Goal: Information Seeking & Learning: Learn about a topic

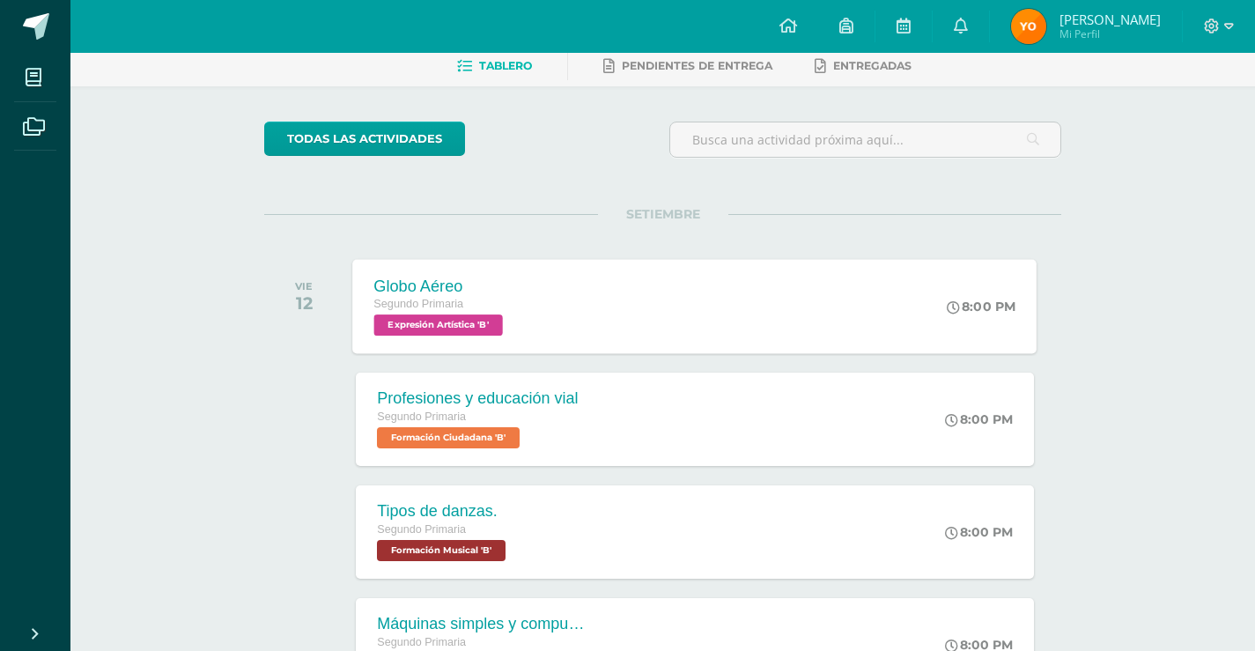
scroll to position [176, 0]
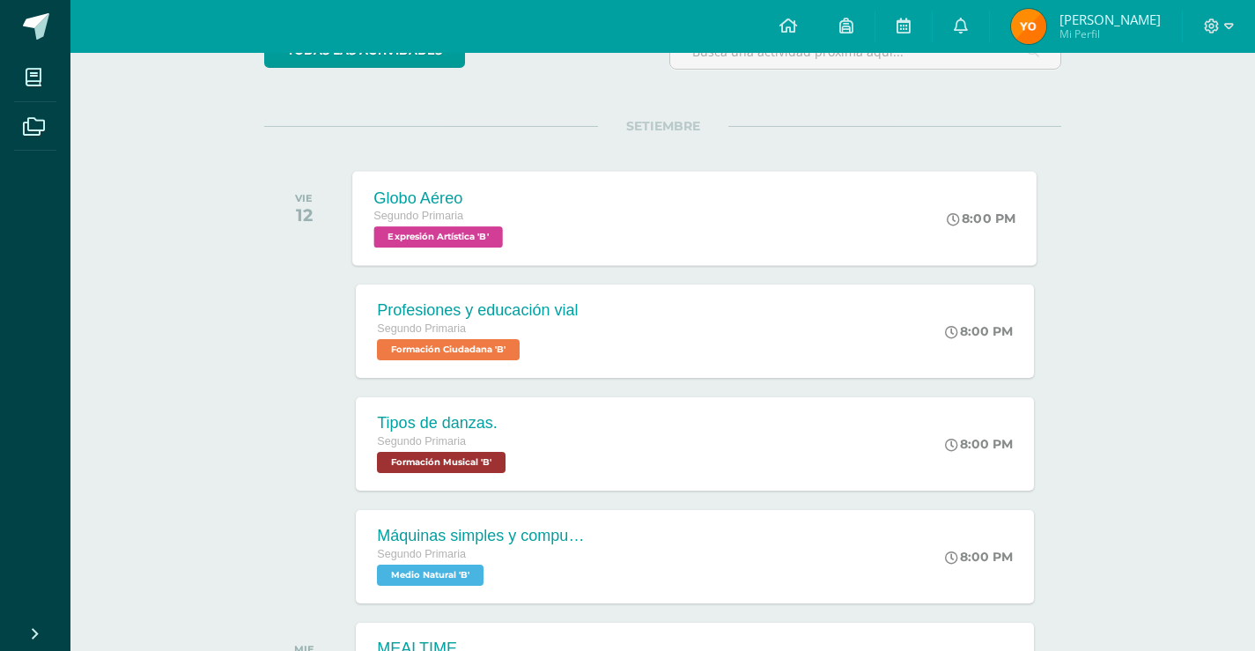
click at [503, 242] on span "Expresión Artística 'B'" at bounding box center [438, 236] width 129 height 21
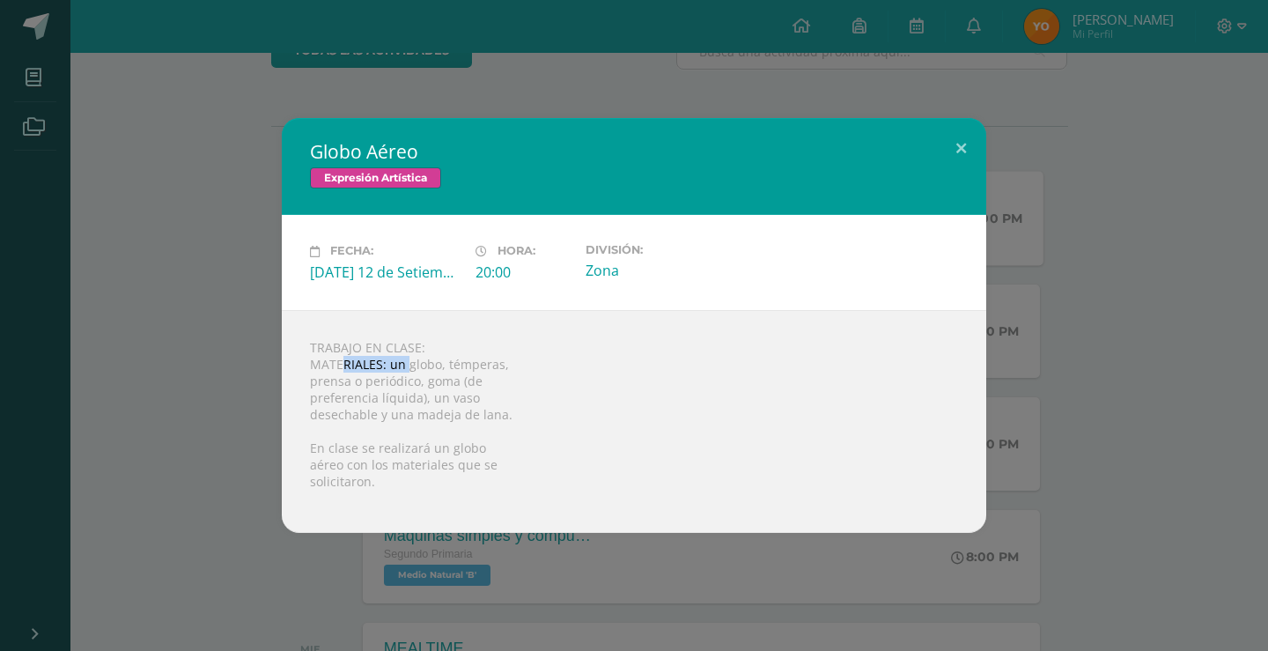
drag, startPoint x: 343, startPoint y: 357, endPoint x: 409, endPoint y: 357, distance: 66.0
click at [409, 357] on div "TRABAJO EN CLASE: MATERIALES: un globo, témperas, prensa o periódico, goma (de …" at bounding box center [634, 421] width 704 height 223
click at [423, 371] on div "TRABAJO EN CLASE: MATERIALES: un globo, témperas, prensa o periódico, goma (de …" at bounding box center [634, 421] width 704 height 223
drag, startPoint x: 351, startPoint y: 391, endPoint x: 415, endPoint y: 401, distance: 64.1
click at [407, 401] on div "TRABAJO EN CLASE: MATERIALES: un globo, témperas, prensa o periódico, goma (de …" at bounding box center [634, 421] width 704 height 223
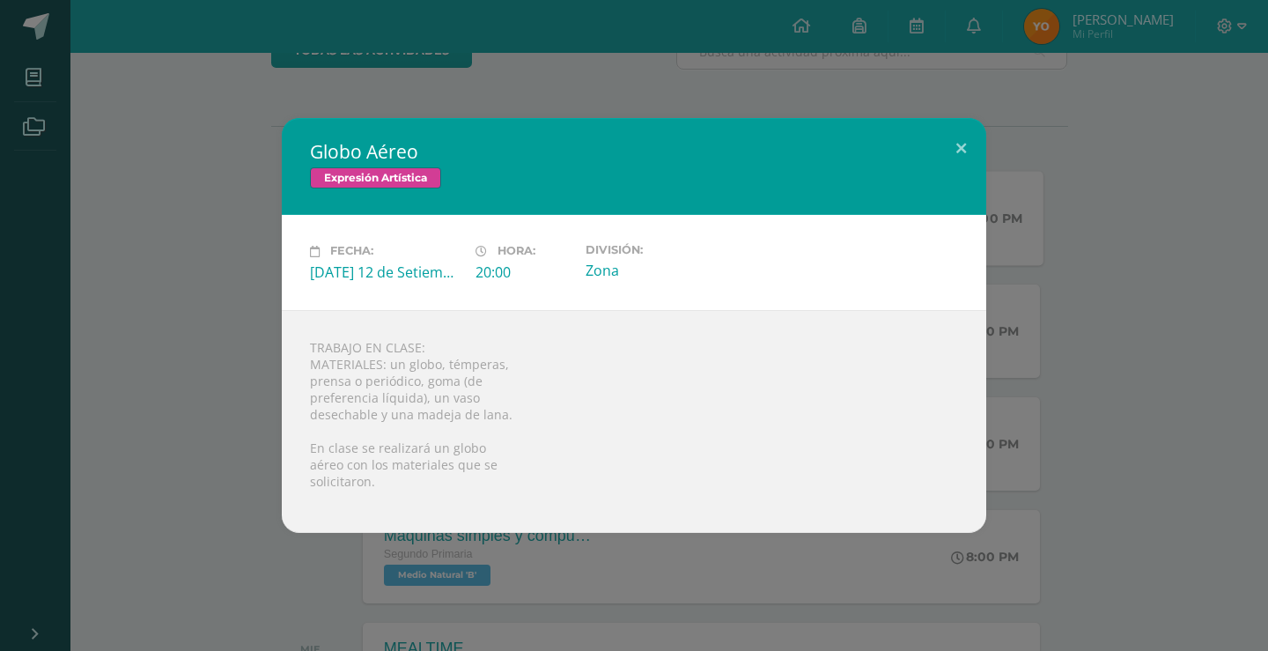
click at [193, 381] on div "Globo Aéreo Expresión Artística Fecha: [DATE] 12 de Setiembre Hora: 20:00 Divis…" at bounding box center [634, 325] width 1254 height 414
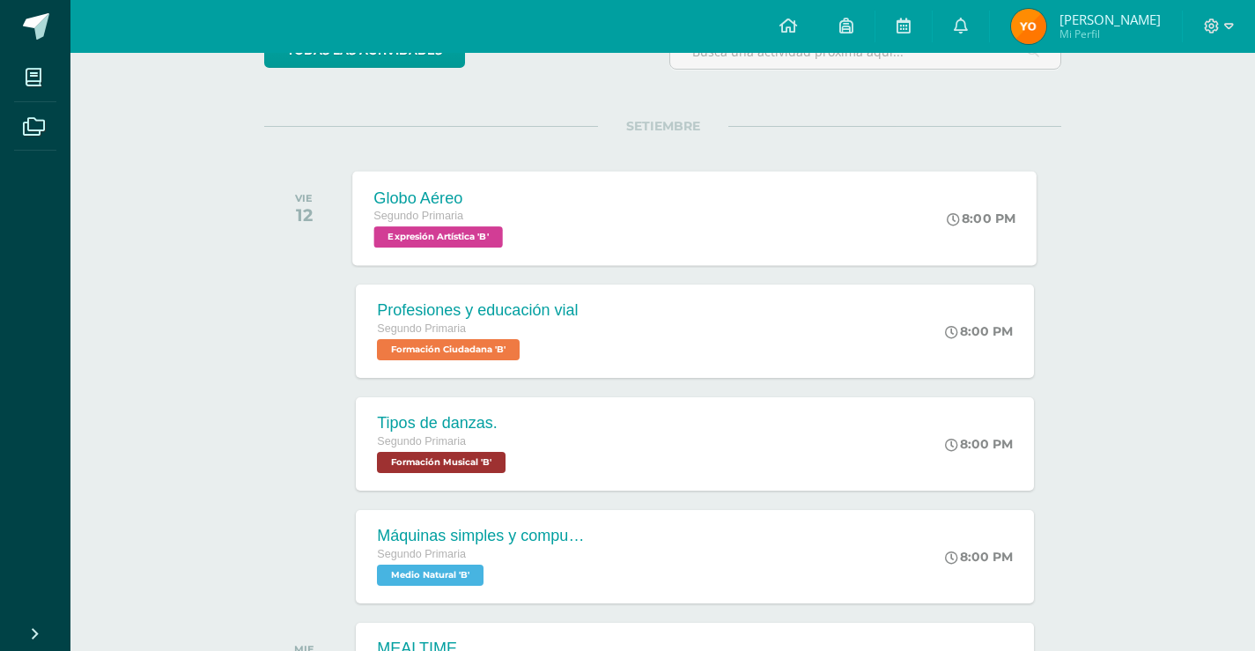
click at [444, 301] on div "Profesiones y educación vial" at bounding box center [477, 310] width 201 height 18
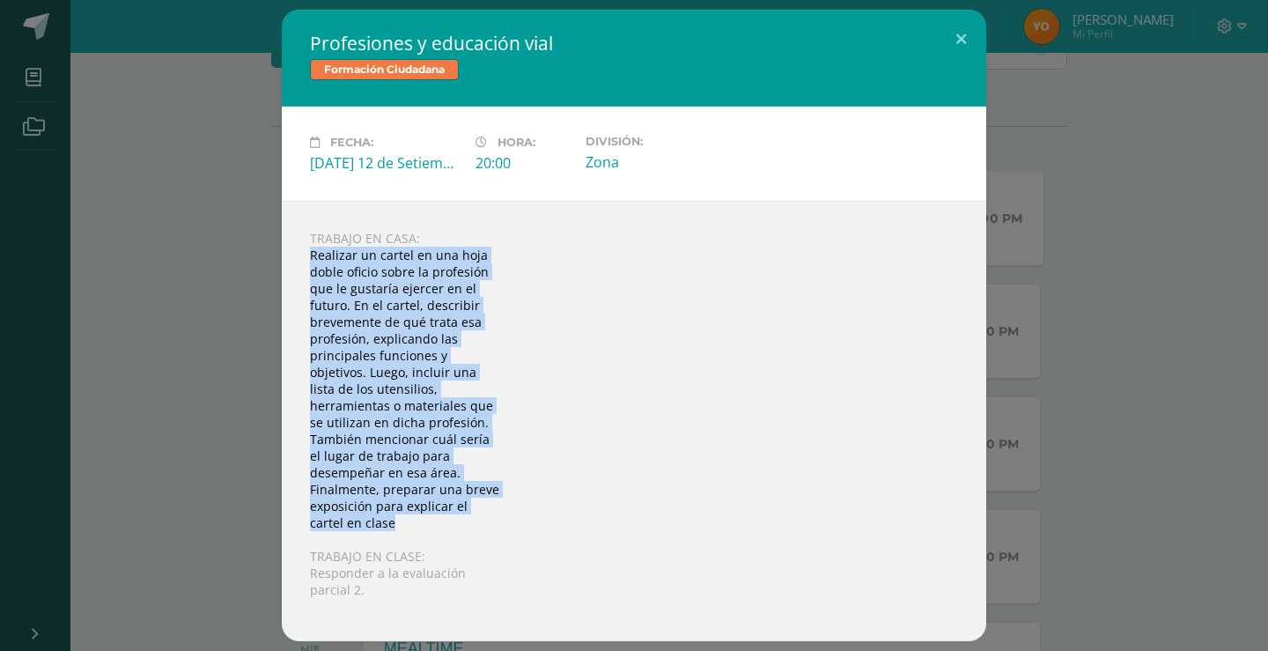
drag, startPoint x: 300, startPoint y: 256, endPoint x: 498, endPoint y: 528, distance: 336.6
click at [498, 528] on div "TRABAJO EN CASA: Realizar un cartel en una hoja doble oficio sobre la profesión…" at bounding box center [634, 421] width 704 height 440
click at [126, 365] on div "Profesiones y educación vial Formación Ciudadana Fecha: [DATE] 12 de Setiembre …" at bounding box center [634, 325] width 1254 height 631
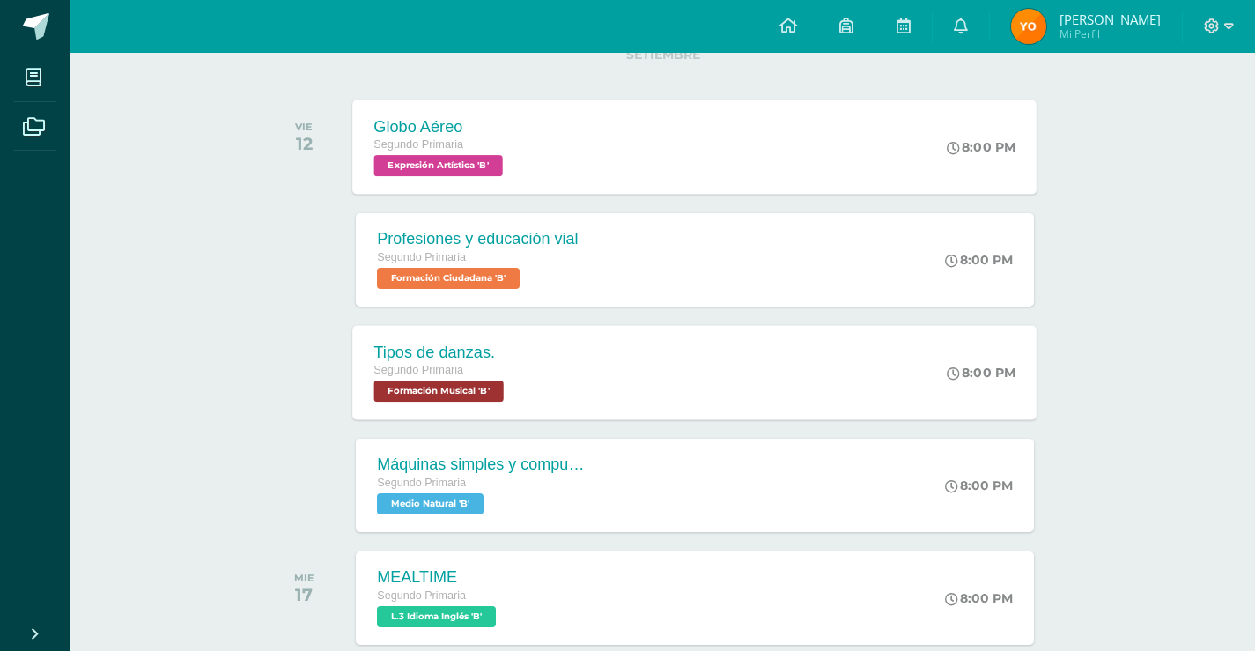
scroll to position [352, 0]
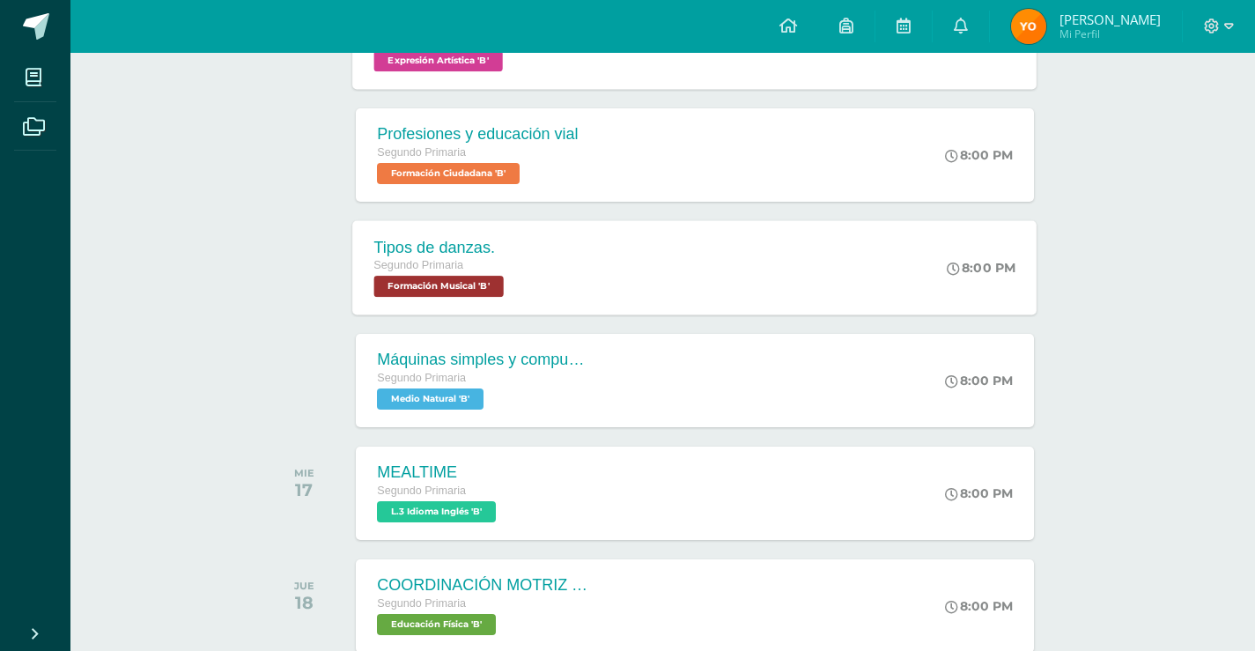
click at [453, 270] on span "Segundo Primaria" at bounding box center [419, 265] width 90 height 12
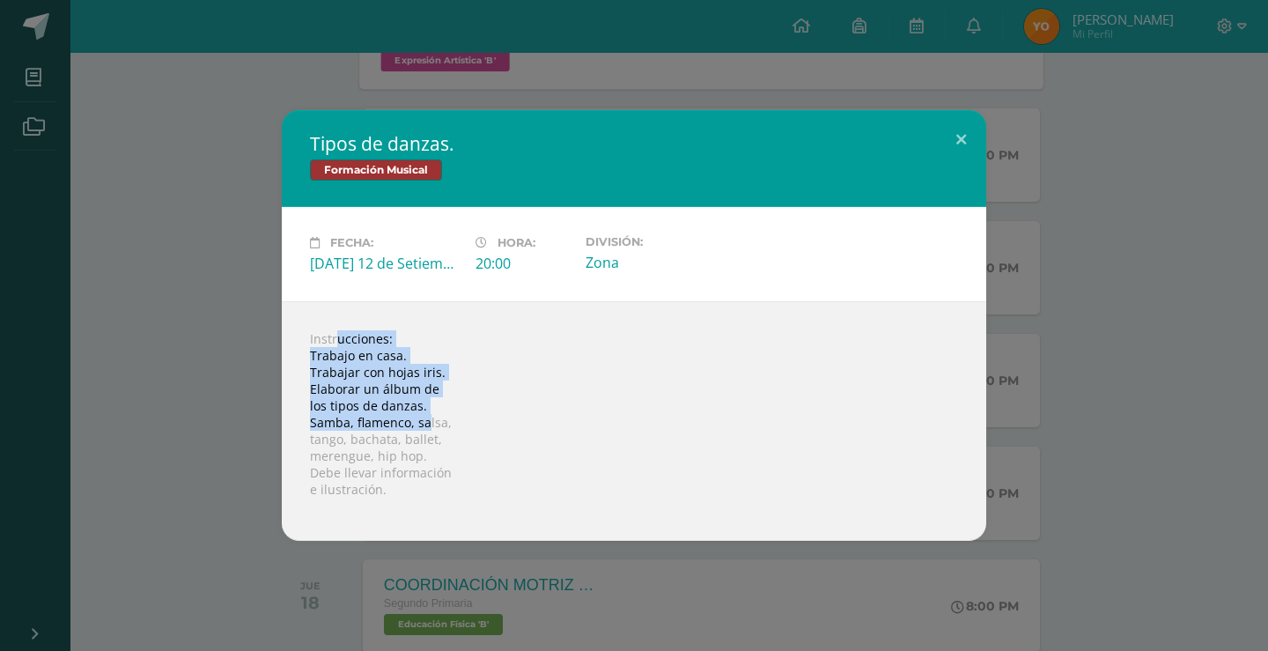
drag, startPoint x: 303, startPoint y: 332, endPoint x: 417, endPoint y: 406, distance: 136.3
click at [427, 412] on div "Instrucciones: Trabajo en casa. Trabajar con hojas iris. Elaborar un álbum de l…" at bounding box center [634, 420] width 704 height 239
click at [438, 406] on div "Instrucciones: Trabajo en casa. Trabajar con hojas iris. Elaborar un álbum de l…" at bounding box center [634, 420] width 704 height 239
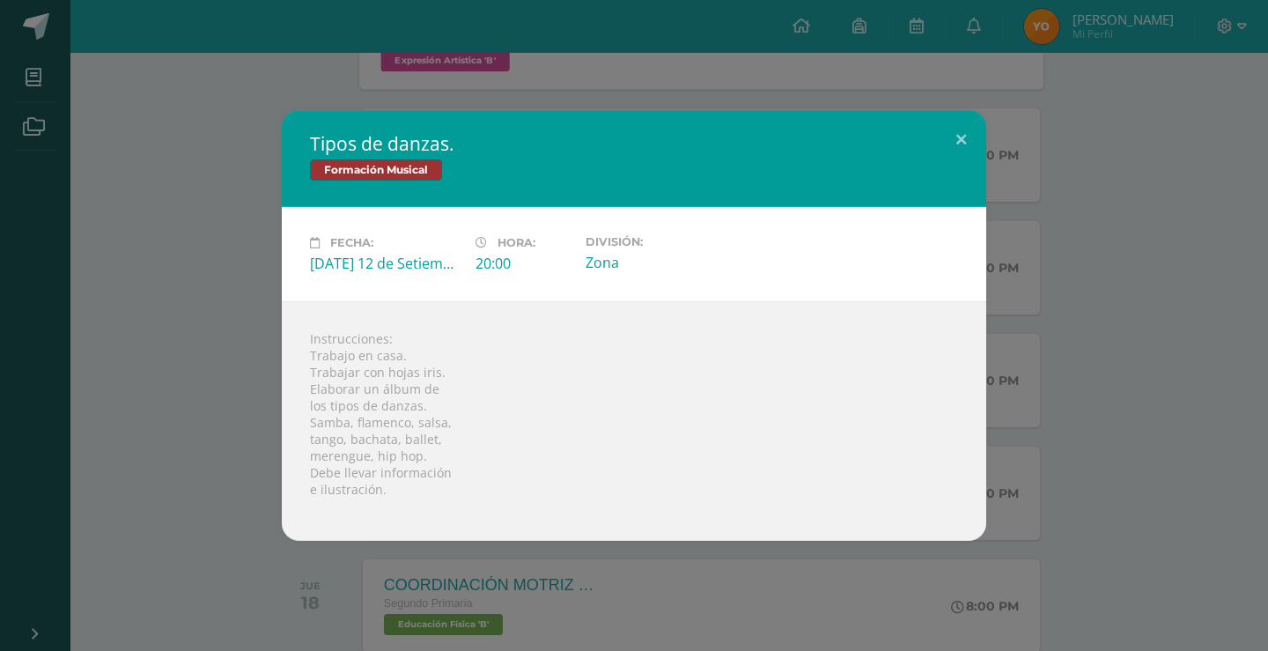
click at [380, 405] on div "Instrucciones: Trabajo en casa. Trabajar con hojas iris. Elaborar un álbum de l…" at bounding box center [634, 420] width 704 height 239
drag, startPoint x: 328, startPoint y: 409, endPoint x: 363, endPoint y: 409, distance: 34.3
click at [357, 409] on div "Instrucciones: Trabajo en casa. Trabajar con hojas iris. Elaborar un álbum de l…" at bounding box center [634, 420] width 704 height 239
drag, startPoint x: 449, startPoint y: 412, endPoint x: 459, endPoint y: 412, distance: 9.7
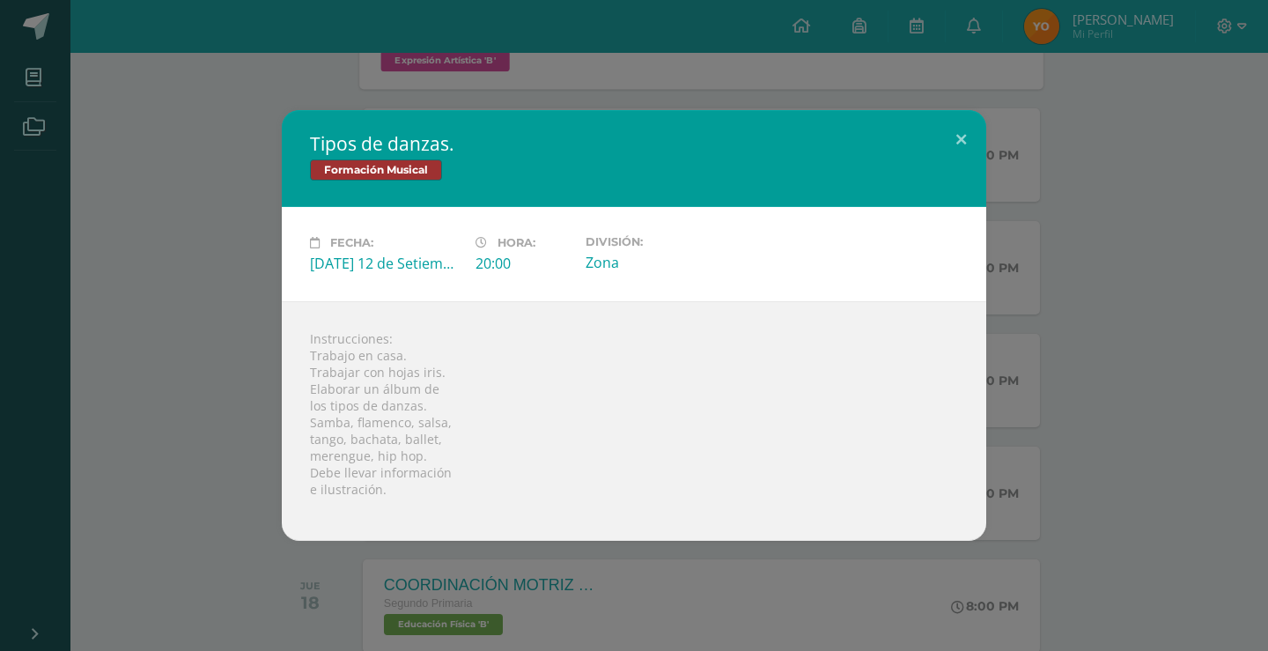
click at [457, 412] on div "Instrucciones: Trabajo en casa. Trabajar con hojas iris. Elaborar un álbum de l…" at bounding box center [634, 420] width 704 height 239
click at [212, 342] on div "Tipos de danzas. Formación Musical Fecha: [DATE] 12 de Setiembre Hora: 20:00 Di…" at bounding box center [634, 325] width 1254 height 431
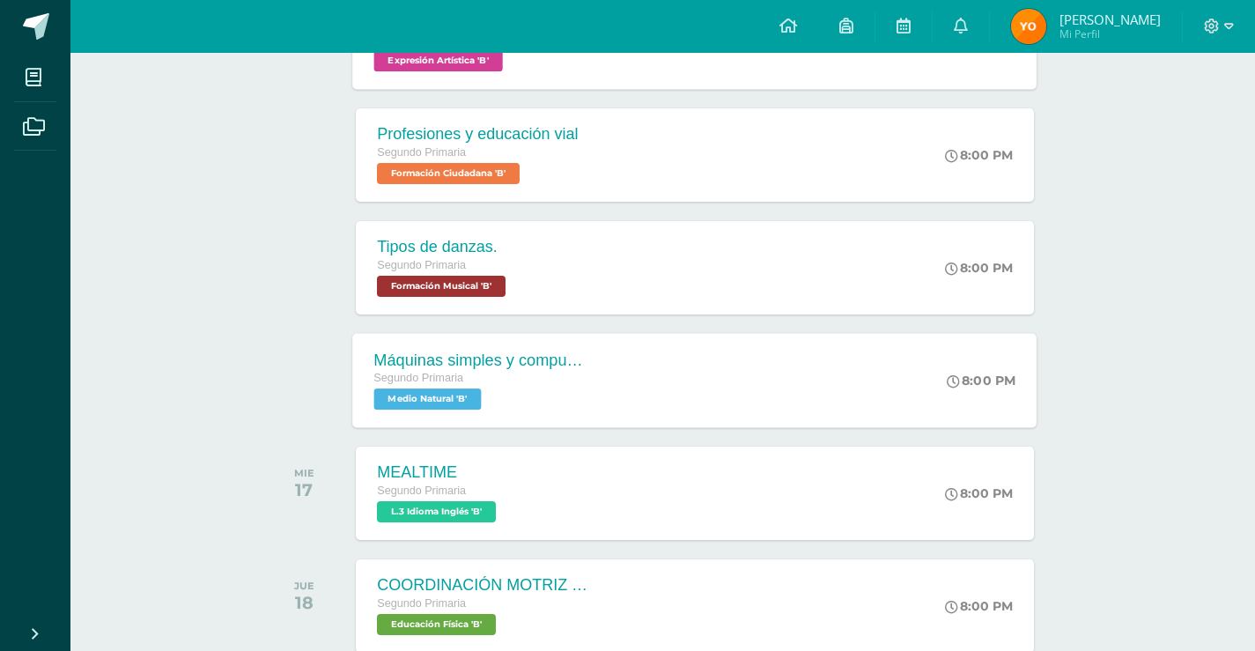
click at [471, 359] on div "Máquinas simples y compuestas" at bounding box center [480, 359] width 213 height 18
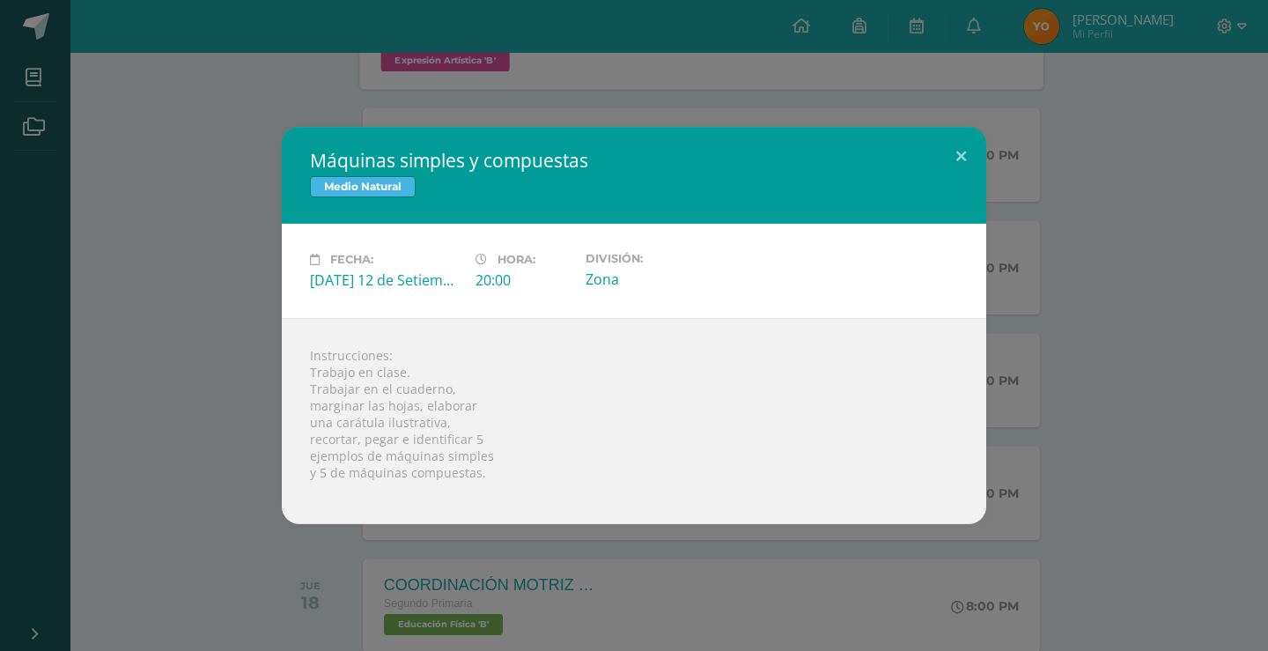
click at [241, 434] on div "Máquinas simples y compuestas Medio Natural Fecha: [DATE] 12 de Setiembre Hora:…" at bounding box center [634, 325] width 1254 height 397
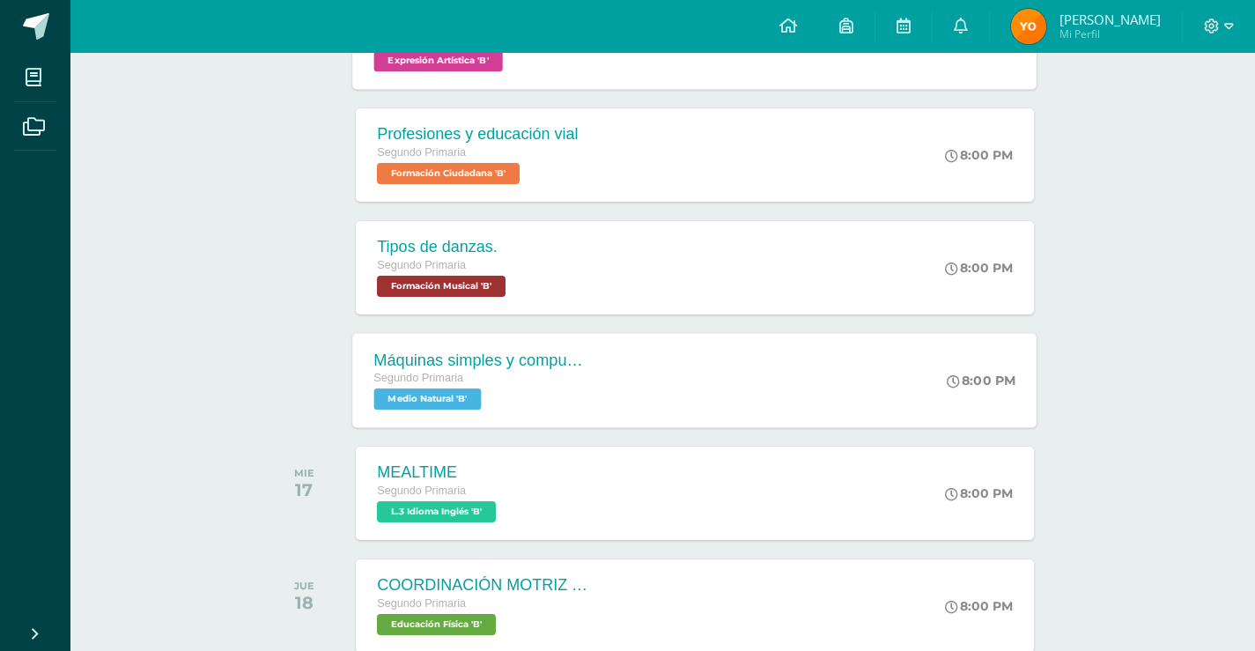
scroll to position [264, 0]
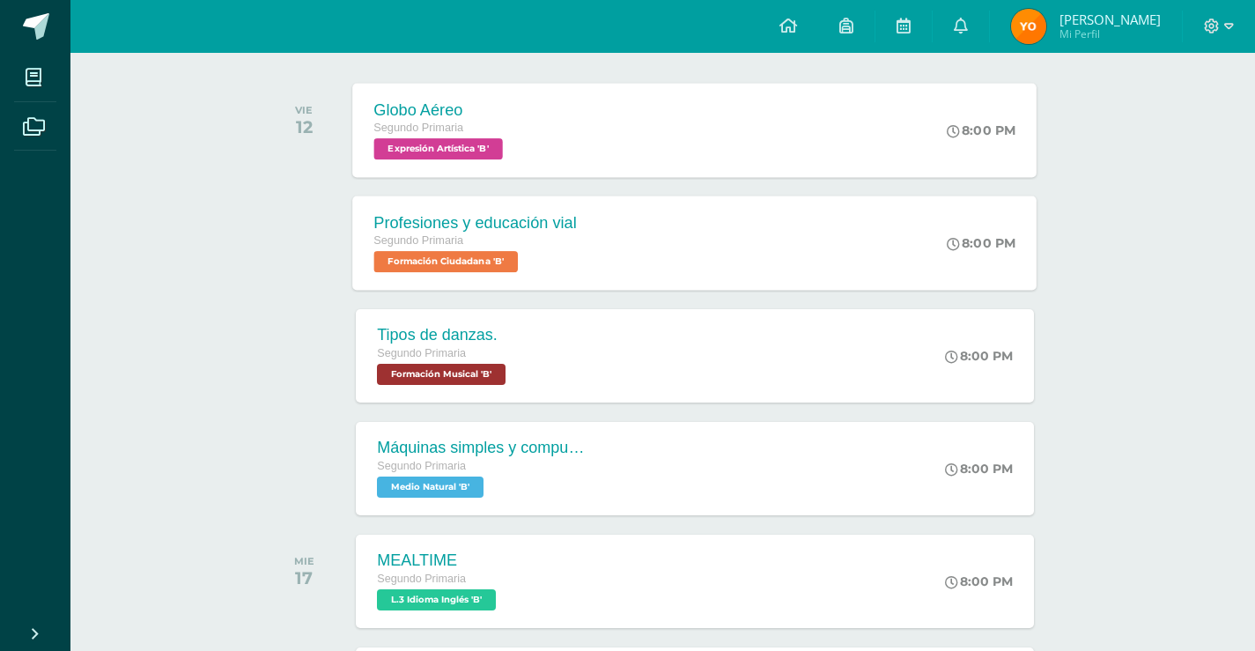
click at [424, 226] on div "Profesiones y educación vial" at bounding box center [475, 222] width 203 height 18
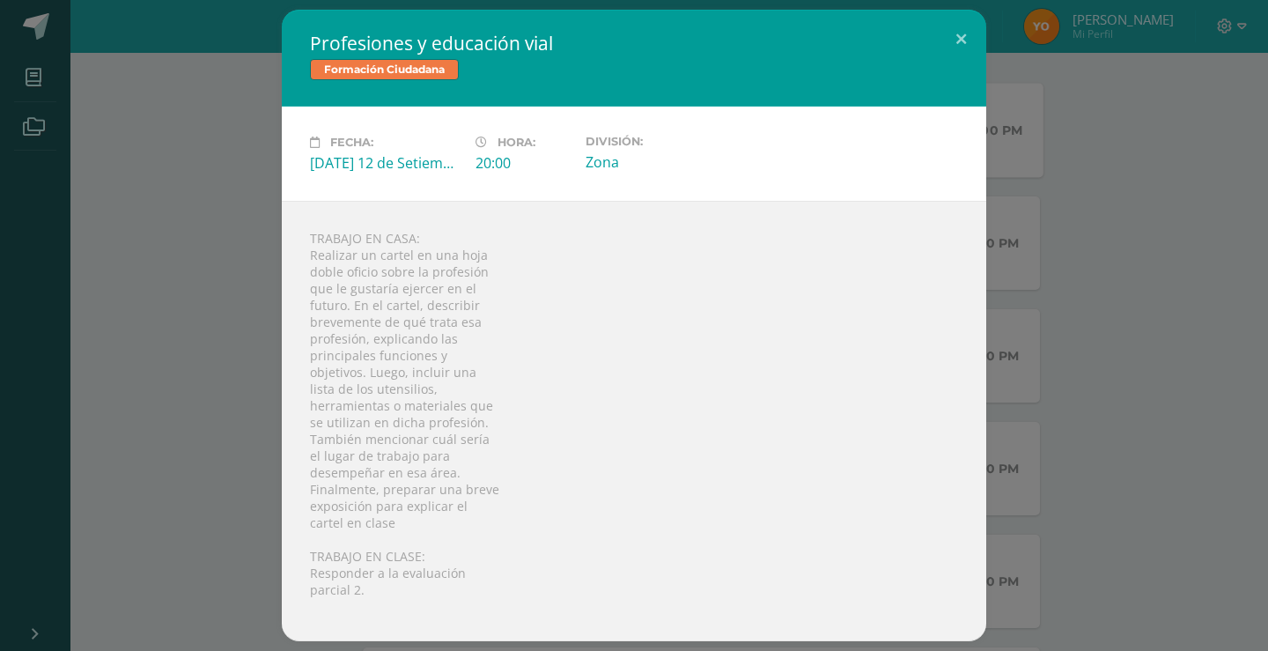
click at [210, 262] on div "Profesiones y educación vial Formación Ciudadana Fecha: [DATE] 12 de Setiembre …" at bounding box center [634, 325] width 1254 height 631
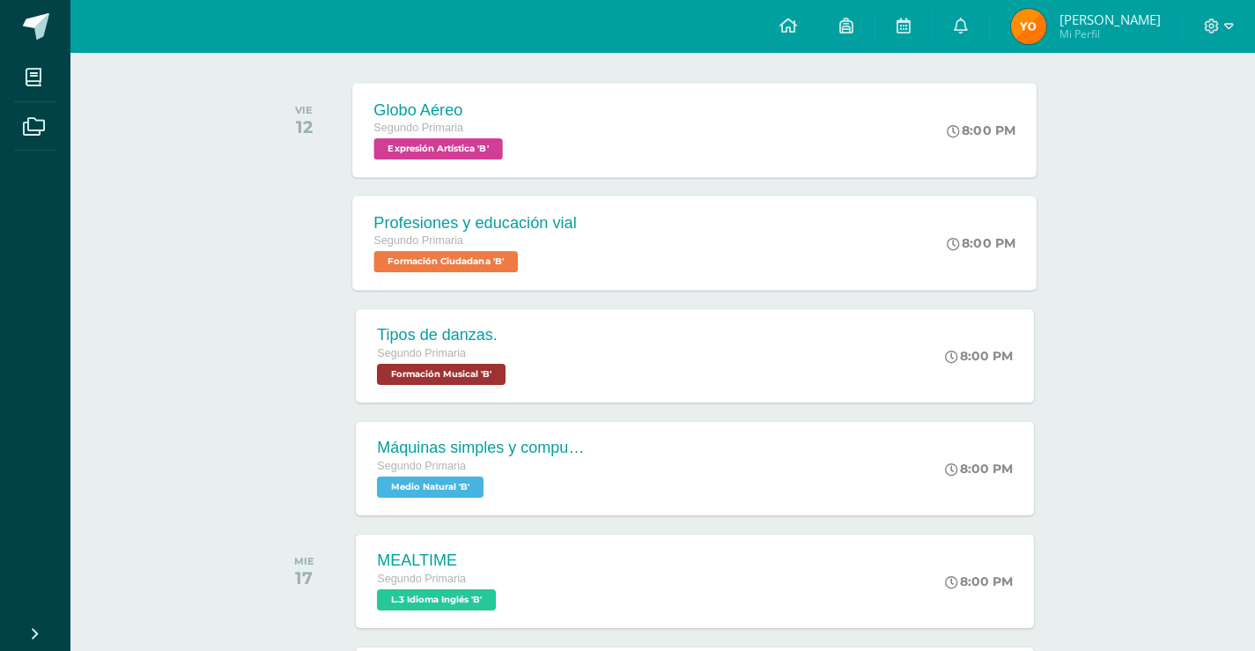
click at [409, 240] on span "Segundo Primaria" at bounding box center [419, 240] width 90 height 12
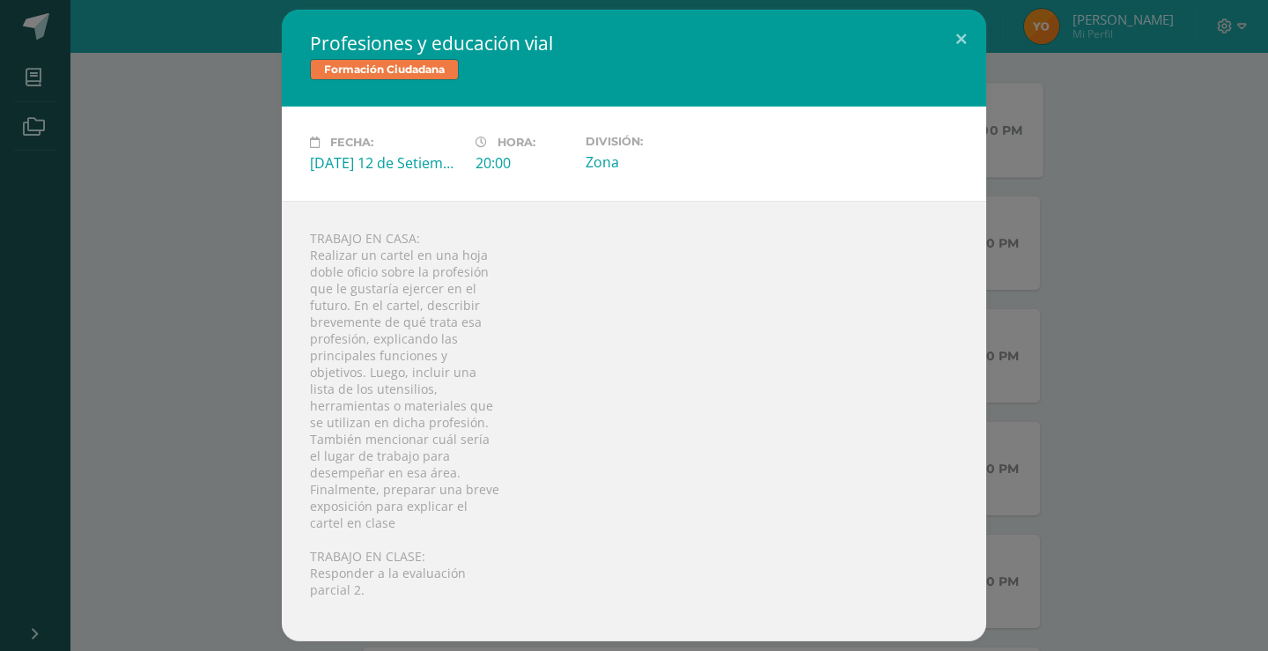
click at [228, 235] on div "Profesiones y educación vial Formación Ciudadana Fecha: [DATE] 12 de Setiembre …" at bounding box center [634, 325] width 1254 height 631
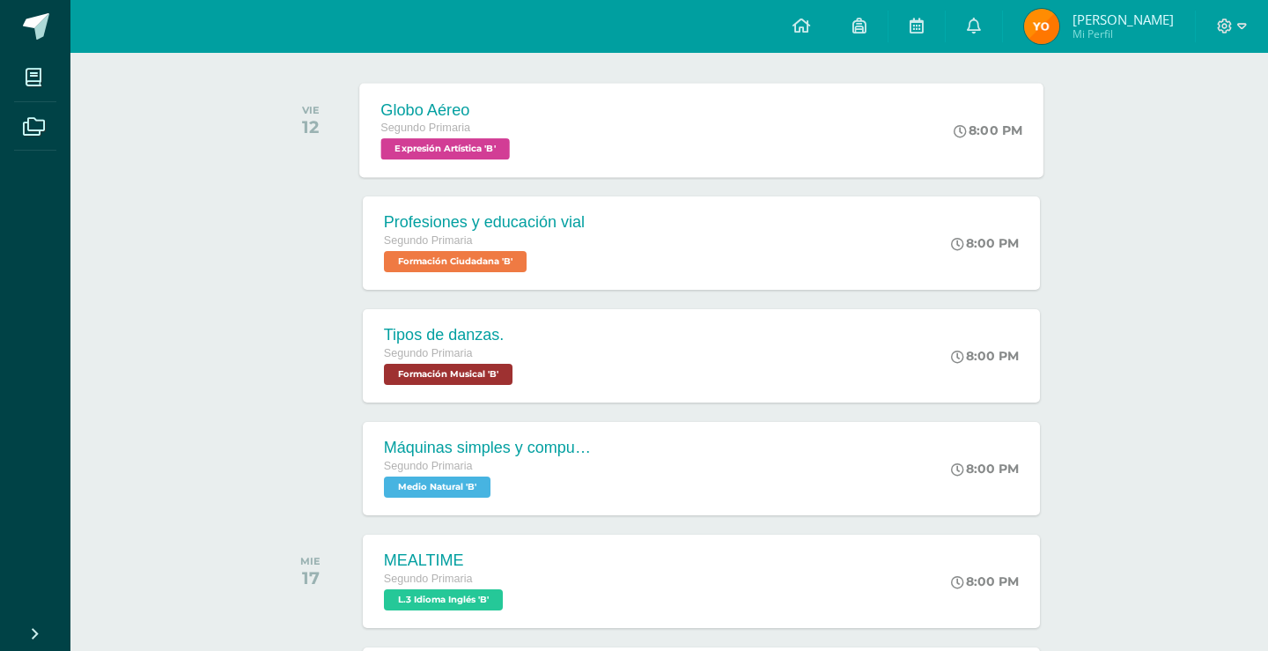
click at [392, 160] on span "Fecha:" at bounding box center [380, 161] width 39 height 12
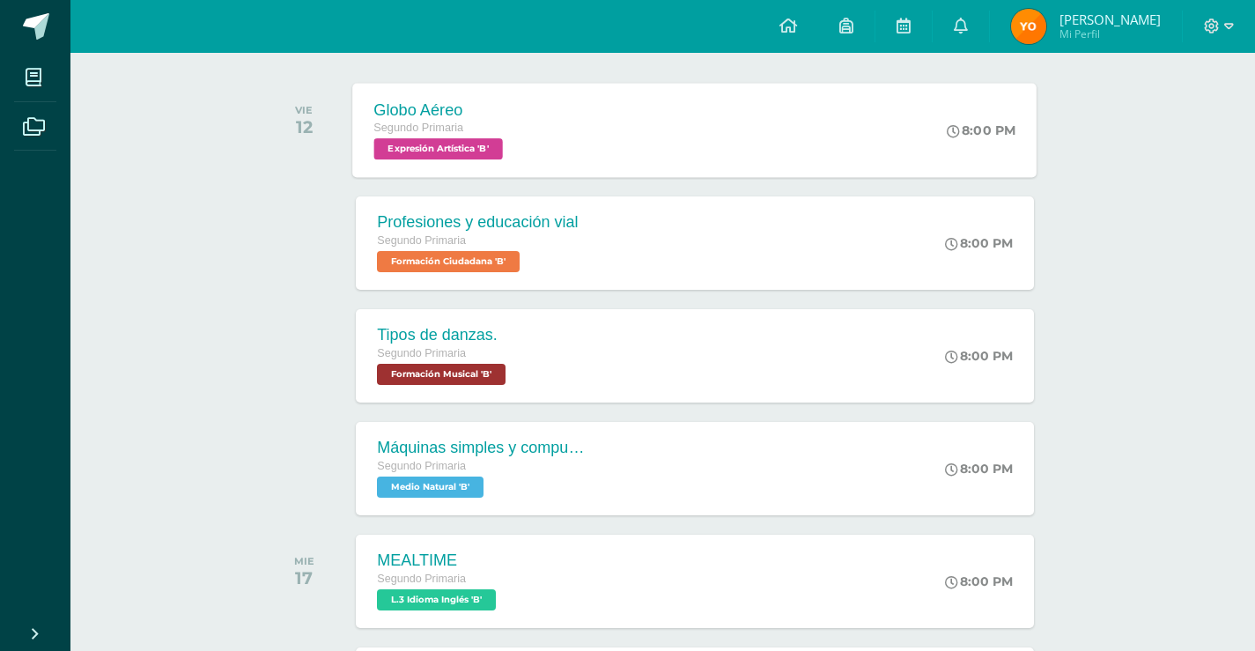
click at [394, 156] on span "Expresión Artística 'B'" at bounding box center [438, 148] width 129 height 21
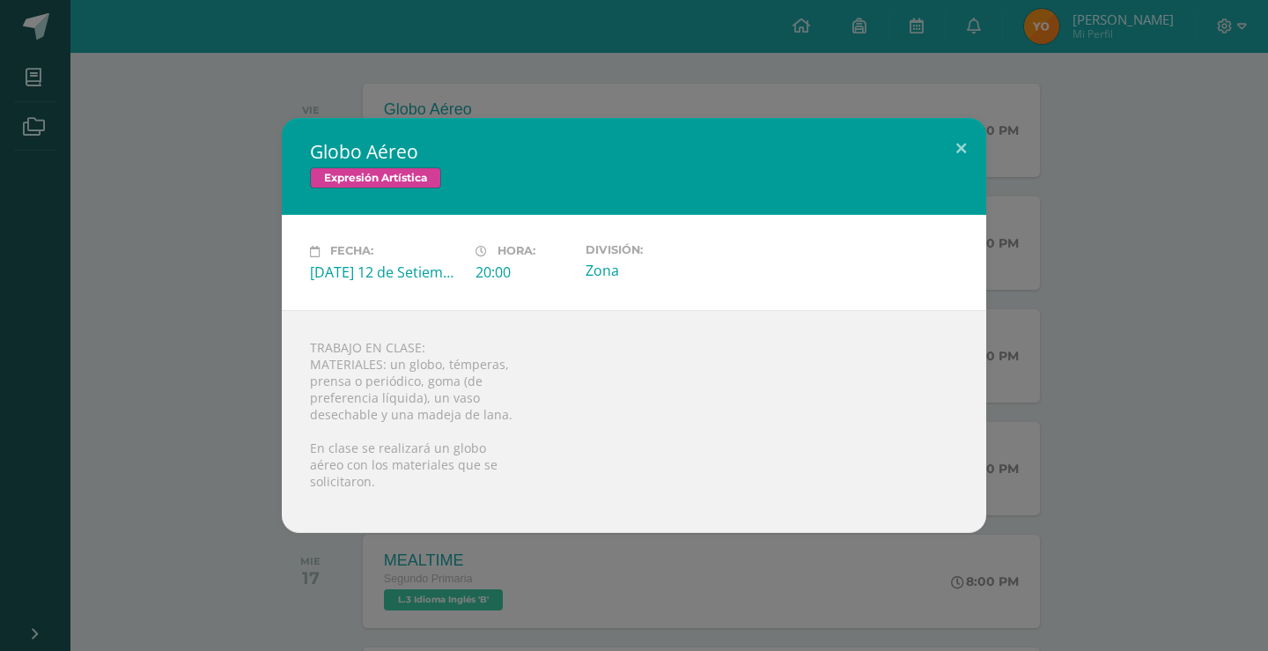
click at [169, 254] on div "Globo Aéreo Expresión Artística Fecha: [DATE] 12 de Setiembre Hora: 20:00 Divis…" at bounding box center [634, 325] width 1254 height 414
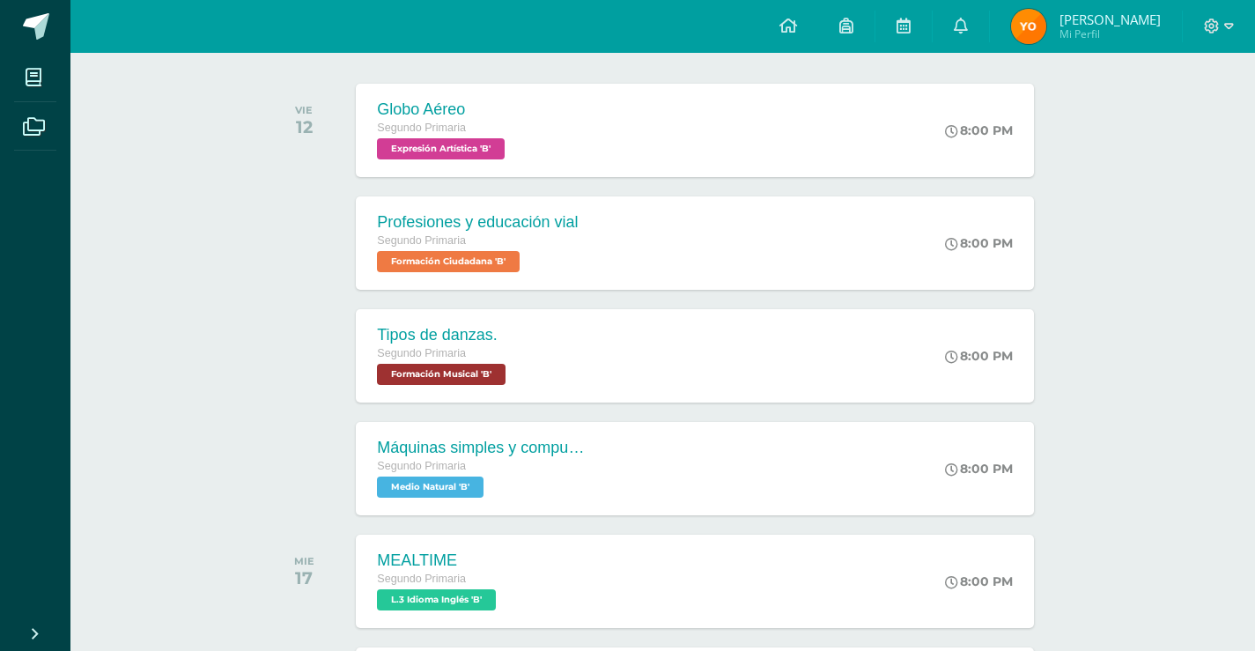
click at [431, 257] on span "Formación Ciudadana 'B'" at bounding box center [448, 261] width 143 height 21
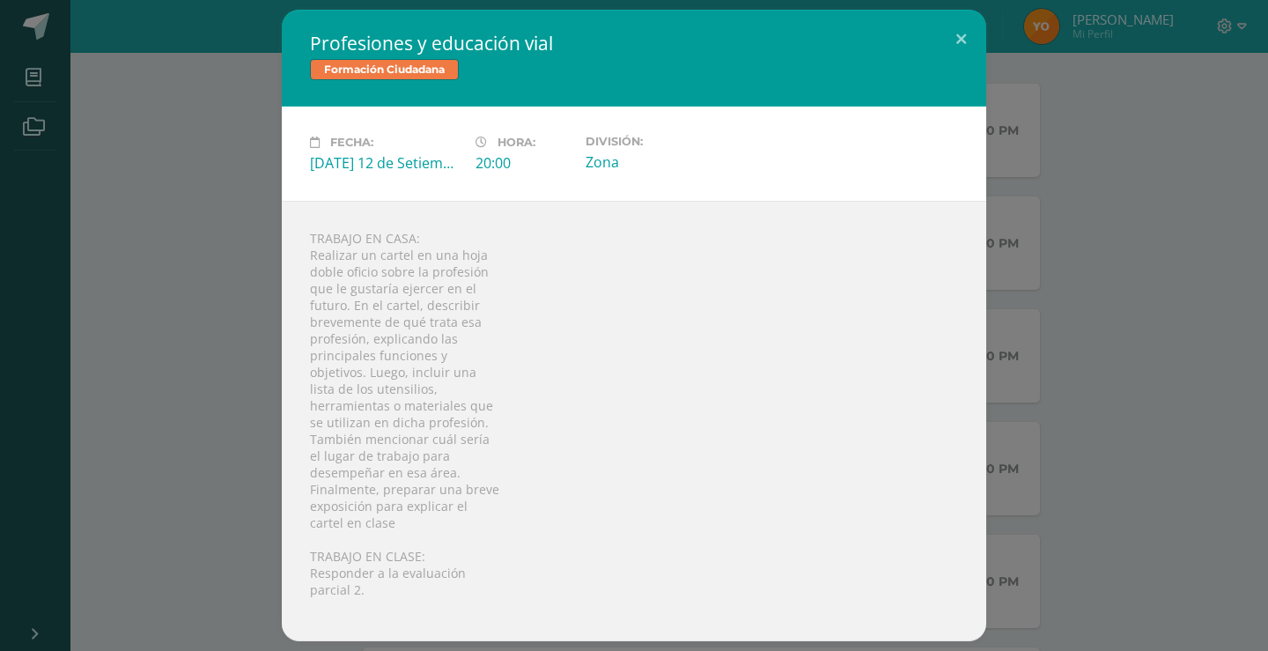
click at [252, 249] on div "Profesiones y educación vial Formación Ciudadana Fecha: [DATE] 12 de Setiembre …" at bounding box center [634, 325] width 1254 height 631
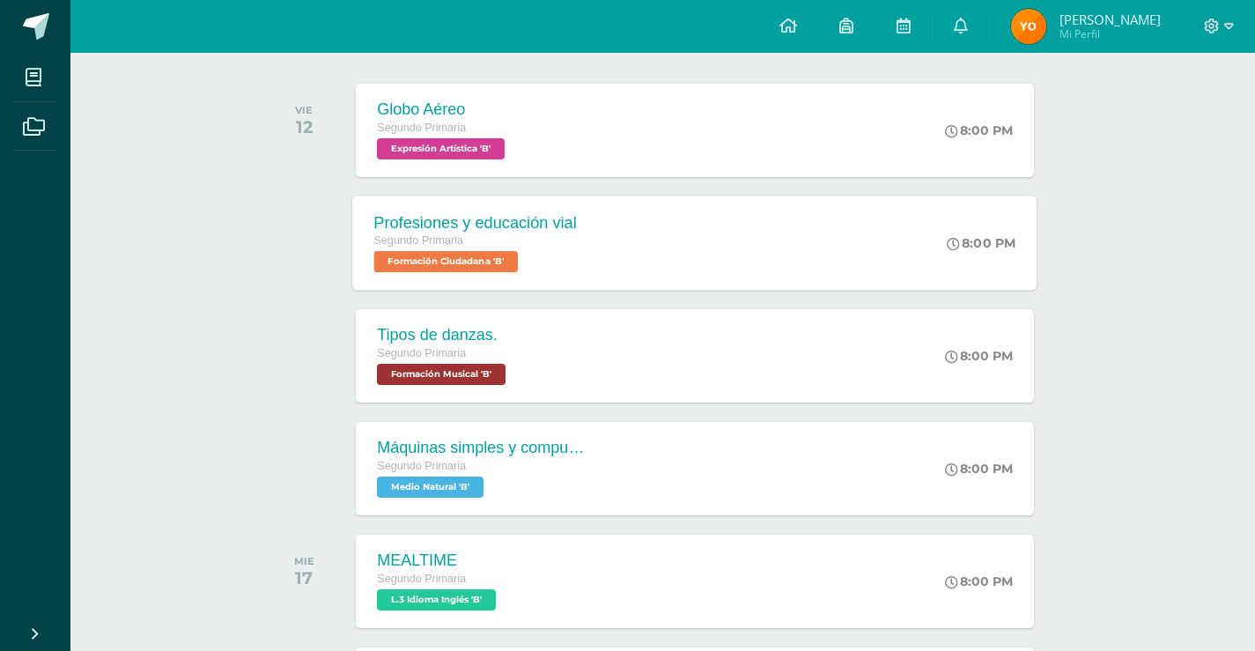
click at [453, 242] on span "Segundo Primaria" at bounding box center [419, 240] width 90 height 12
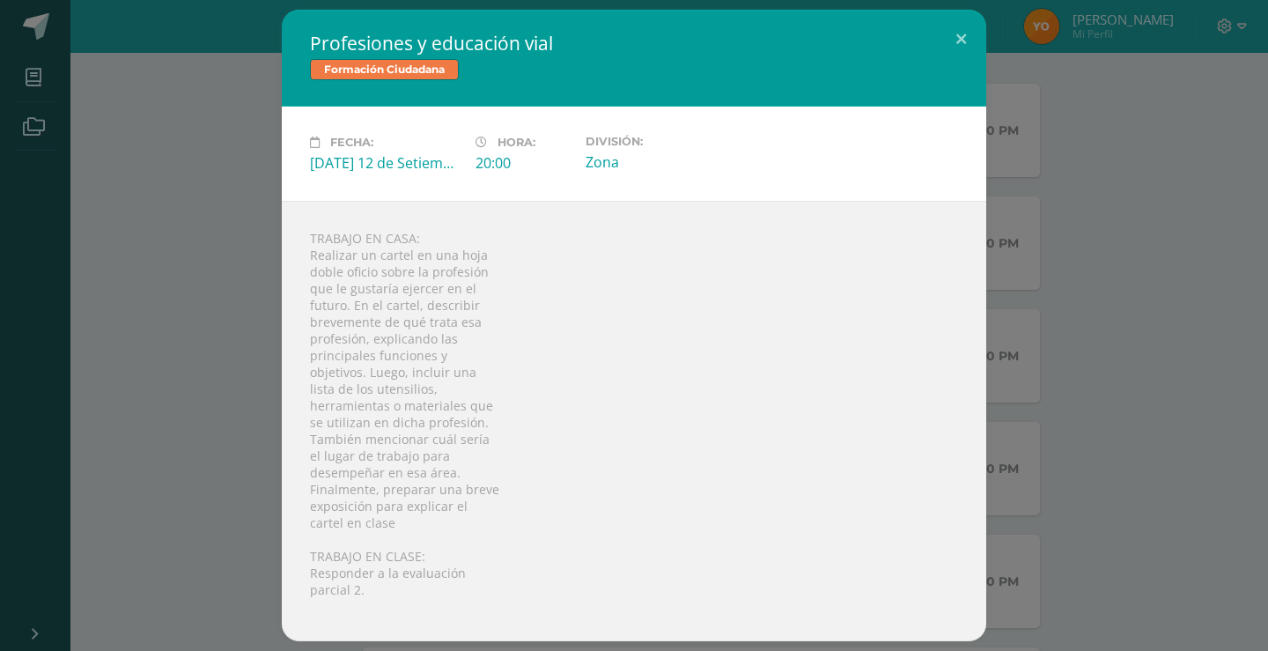
click at [197, 264] on div "Profesiones y educación vial Formación Ciudadana Fecha: [DATE] 12 de Setiembre …" at bounding box center [634, 325] width 1254 height 631
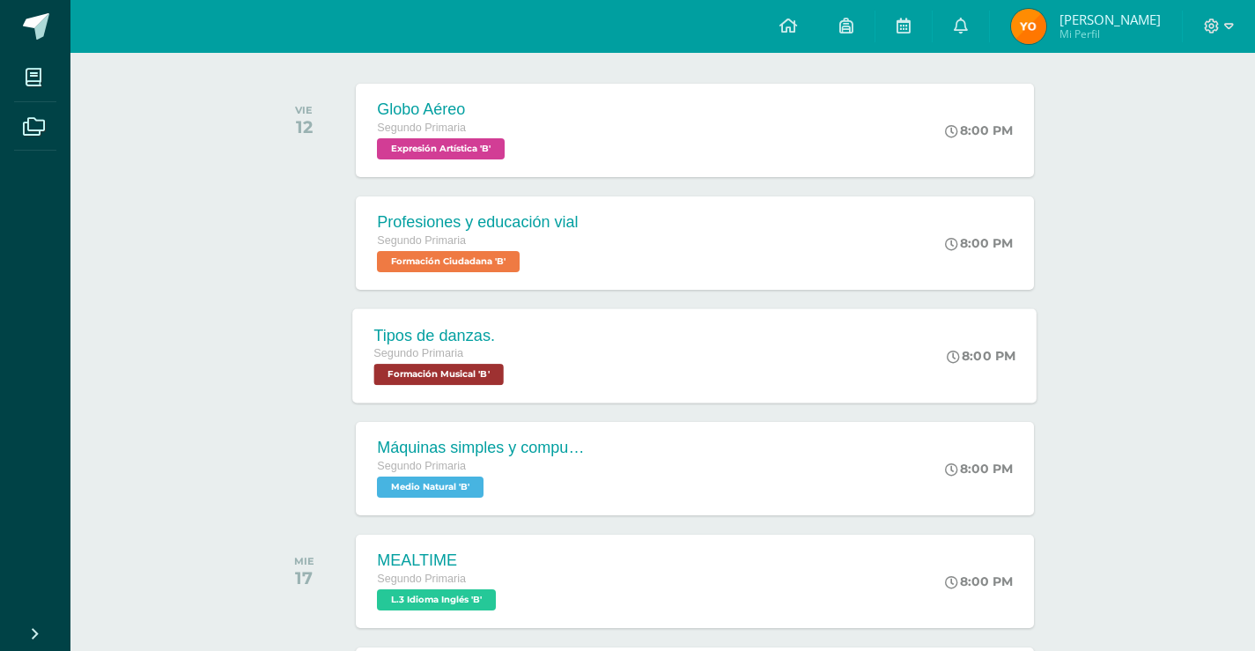
click at [431, 363] on div "Segundo Primaria" at bounding box center [441, 353] width 135 height 19
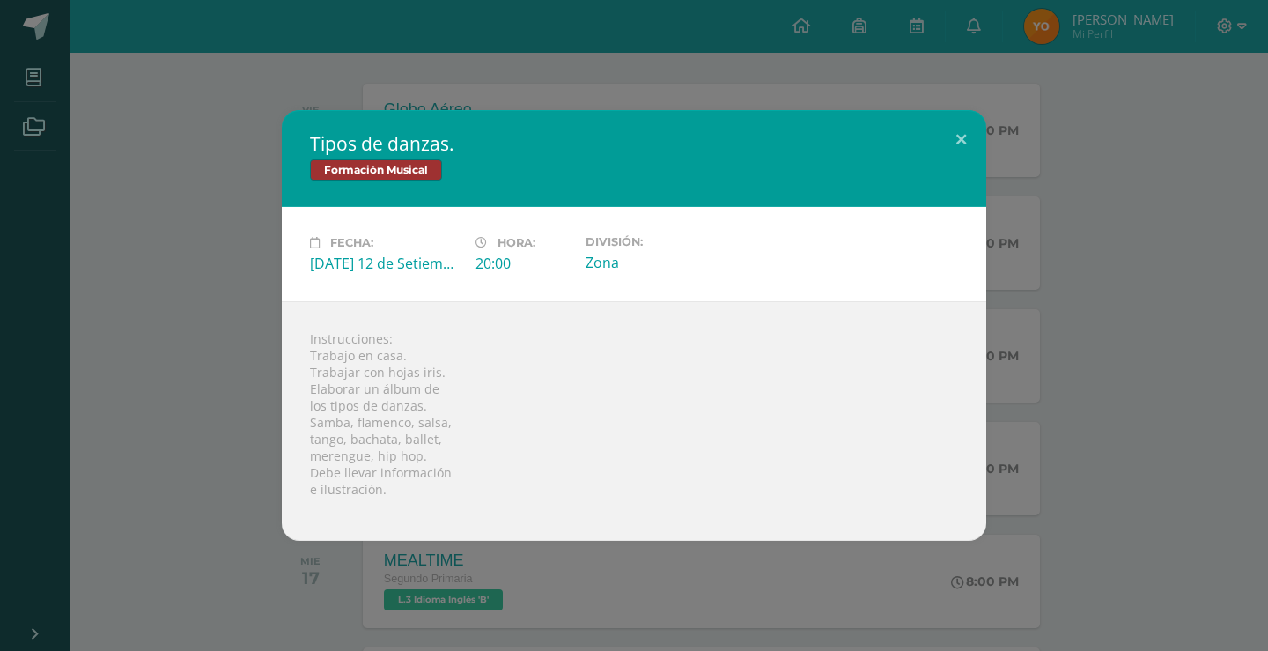
click at [231, 333] on div "Tipos de danzas. Formación Musical Fecha: [DATE] 12 de Setiembre Hora: 20:00 Di…" at bounding box center [634, 325] width 1254 height 431
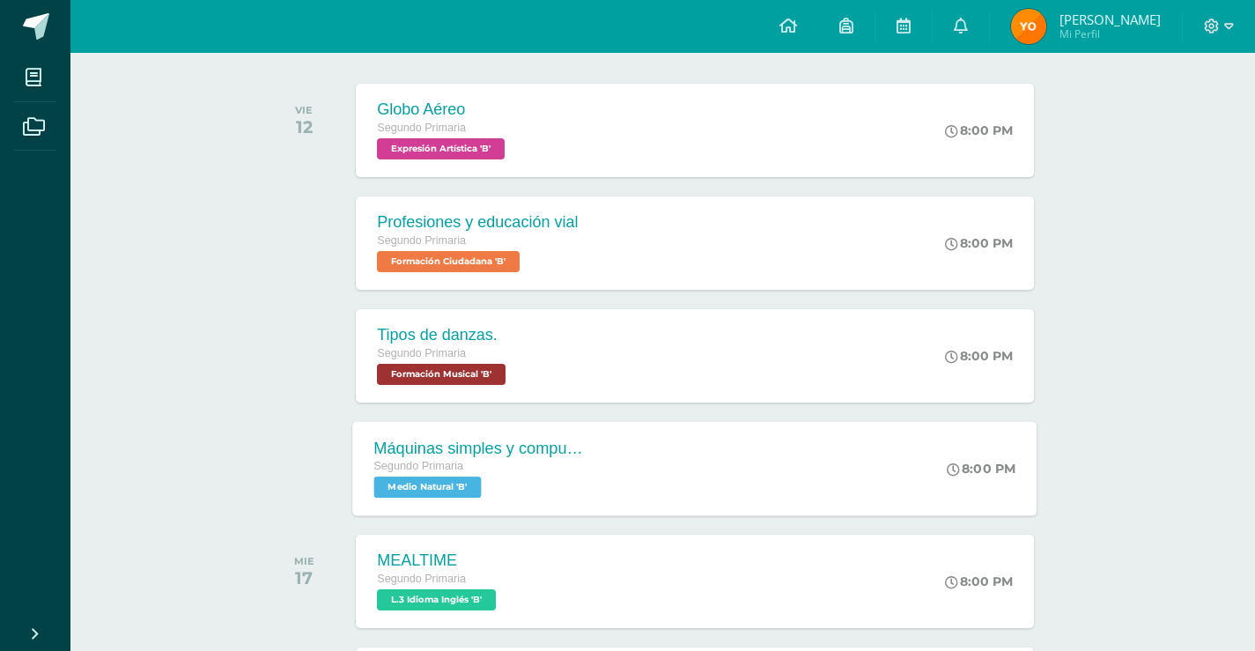
click at [424, 470] on span "Segundo Primaria" at bounding box center [419, 466] width 90 height 12
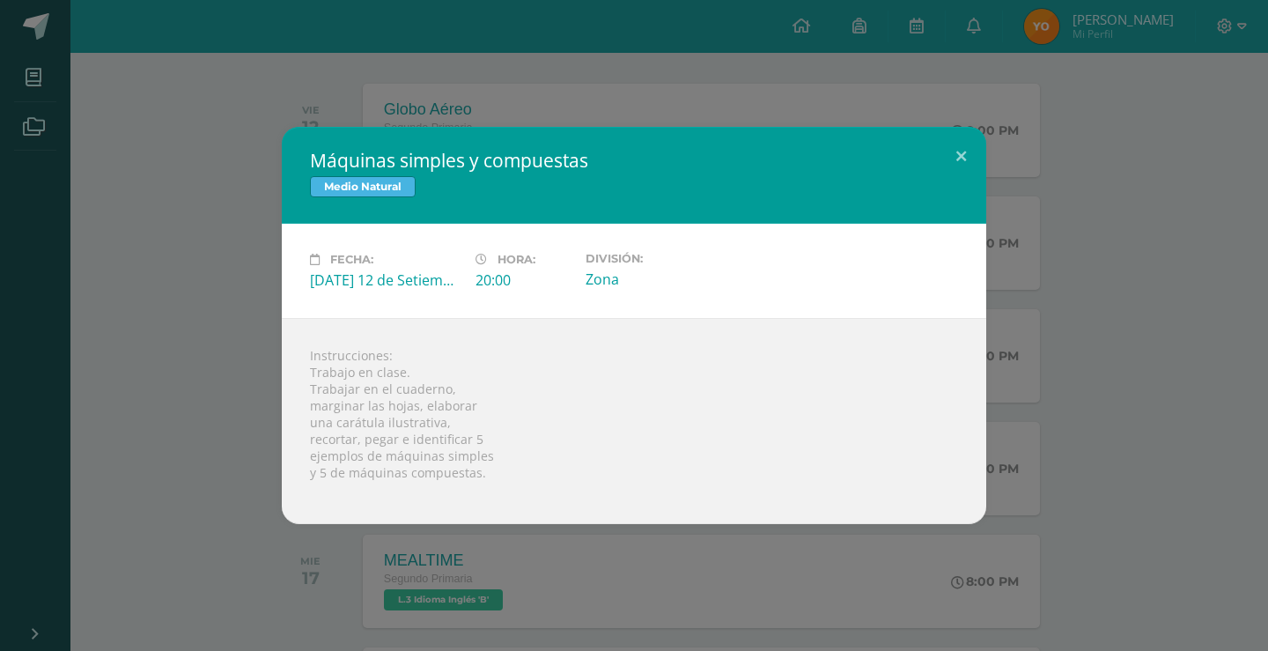
click at [125, 315] on div "Máquinas simples y compuestas Medio Natural Fecha: [DATE] 12 de Setiembre Hora:…" at bounding box center [634, 325] width 1254 height 397
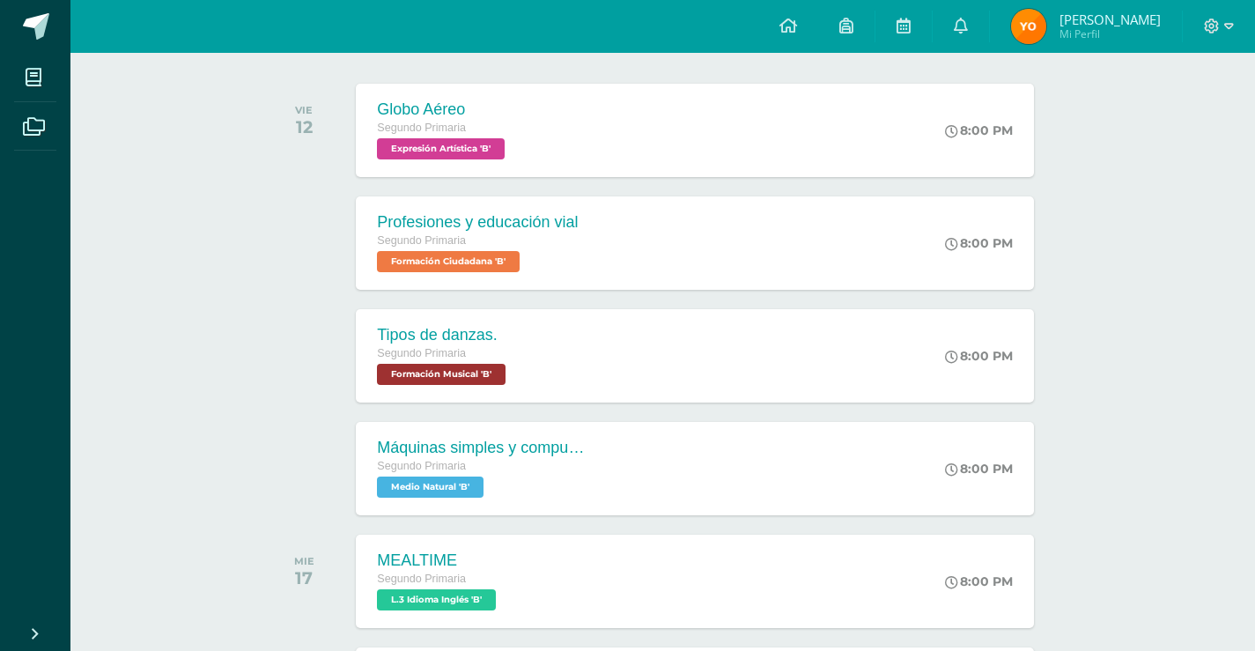
drag, startPoint x: 419, startPoint y: 364, endPoint x: 416, endPoint y: 355, distance: 9.2
click at [419, 362] on div "Segundo Primaria Formación Musical 'B'" at bounding box center [441, 364] width 135 height 41
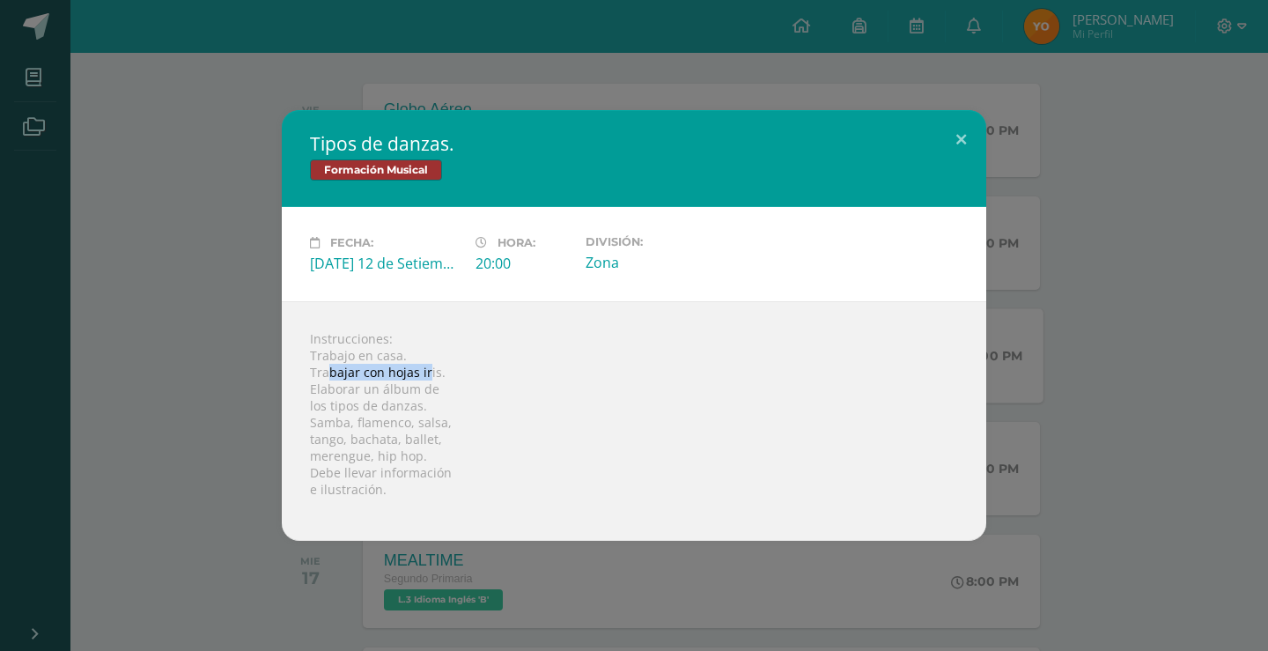
drag, startPoint x: 329, startPoint y: 379, endPoint x: 430, endPoint y: 370, distance: 100.8
click at [430, 370] on div "Instrucciones: Trabajo en casa. Trabajar con hojas iris. Elaborar un álbum de l…" at bounding box center [634, 420] width 704 height 239
click at [431, 371] on div "Instrucciones: Trabajo en casa. Trabajar con hojas iris. Elaborar un álbum de l…" at bounding box center [634, 420] width 704 height 239
click at [206, 359] on div "Tipos de danzas. Formación Musical Fecha: [DATE] 12 de Setiembre Hora: 20:00 Di…" at bounding box center [634, 325] width 1254 height 431
